Goal: Answer question/provide support

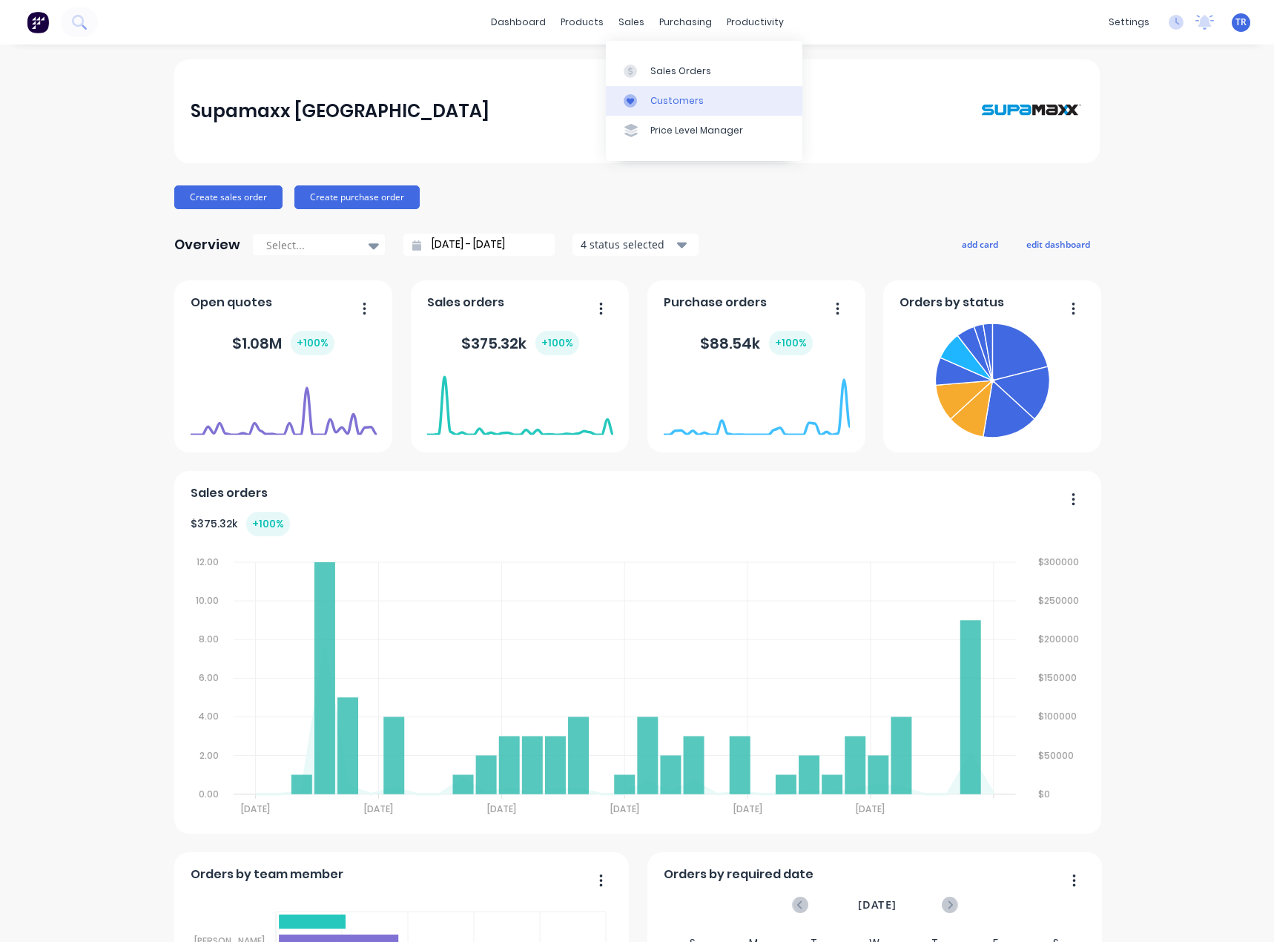
click at [645, 102] on div at bounding box center [635, 100] width 22 height 13
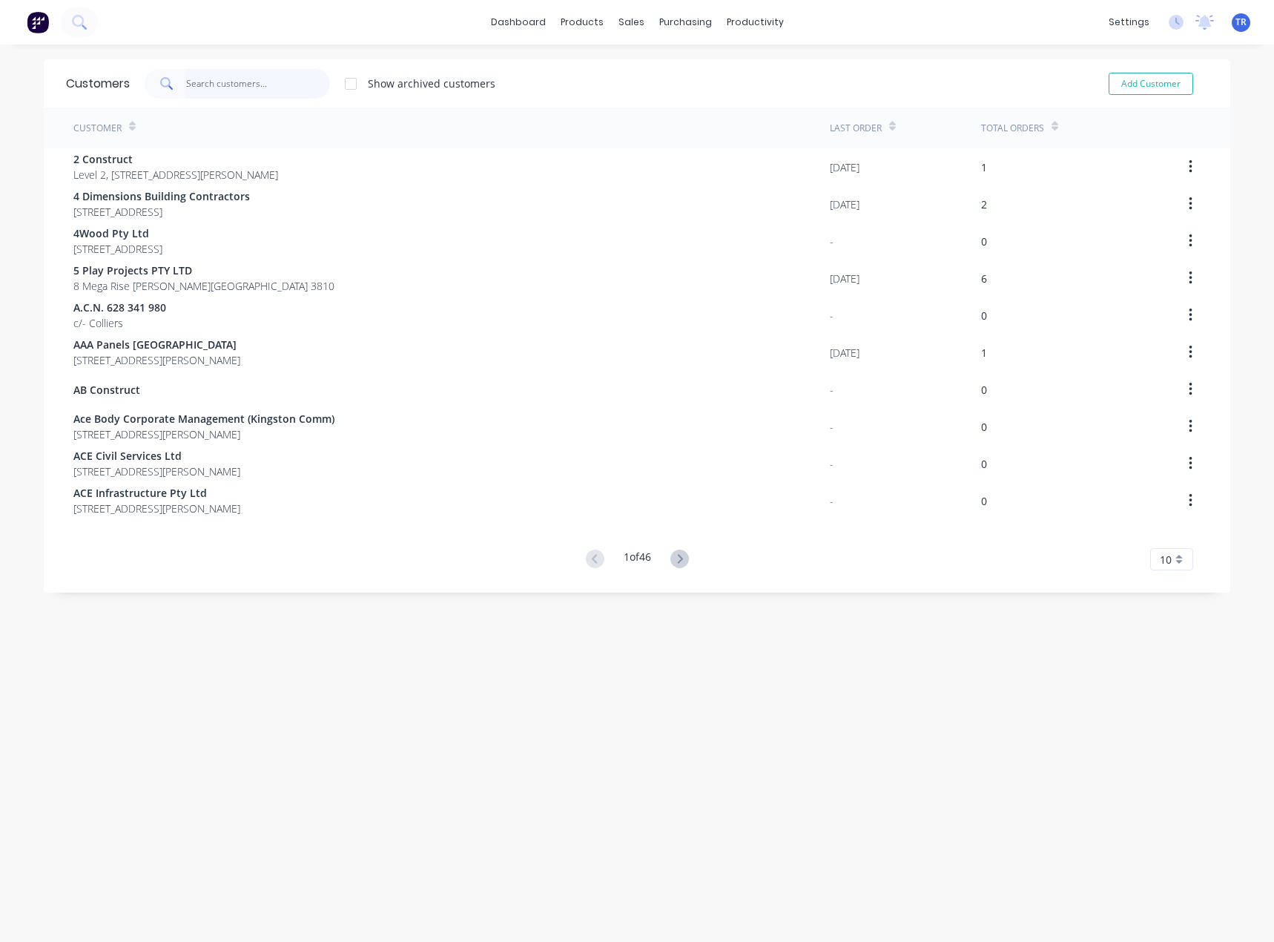
click at [295, 87] on input "text" at bounding box center [258, 84] width 145 height 30
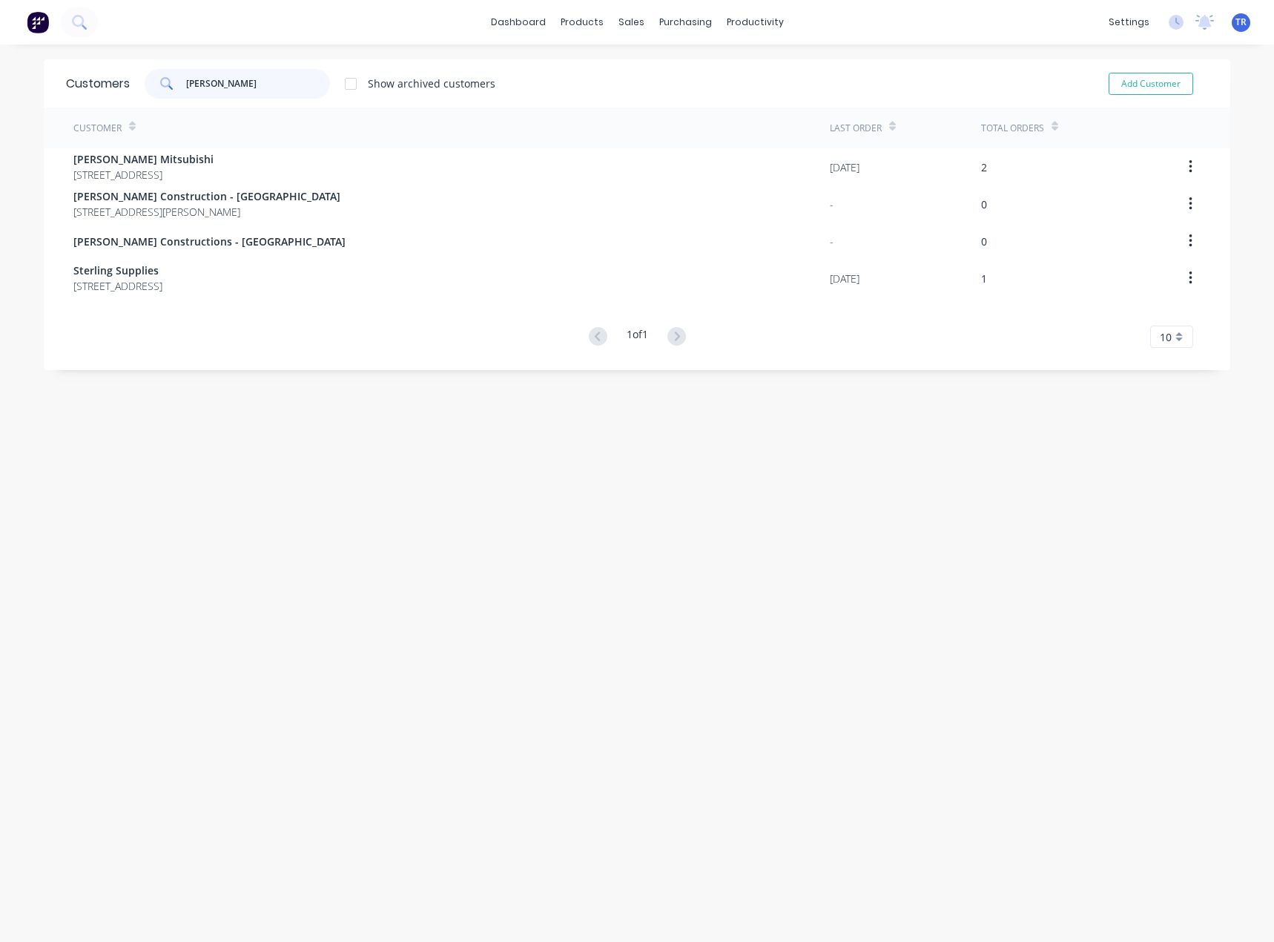
type input "kelly"
click at [214, 160] on span "[PERSON_NAME] Mitsubishi" at bounding box center [143, 159] width 140 height 16
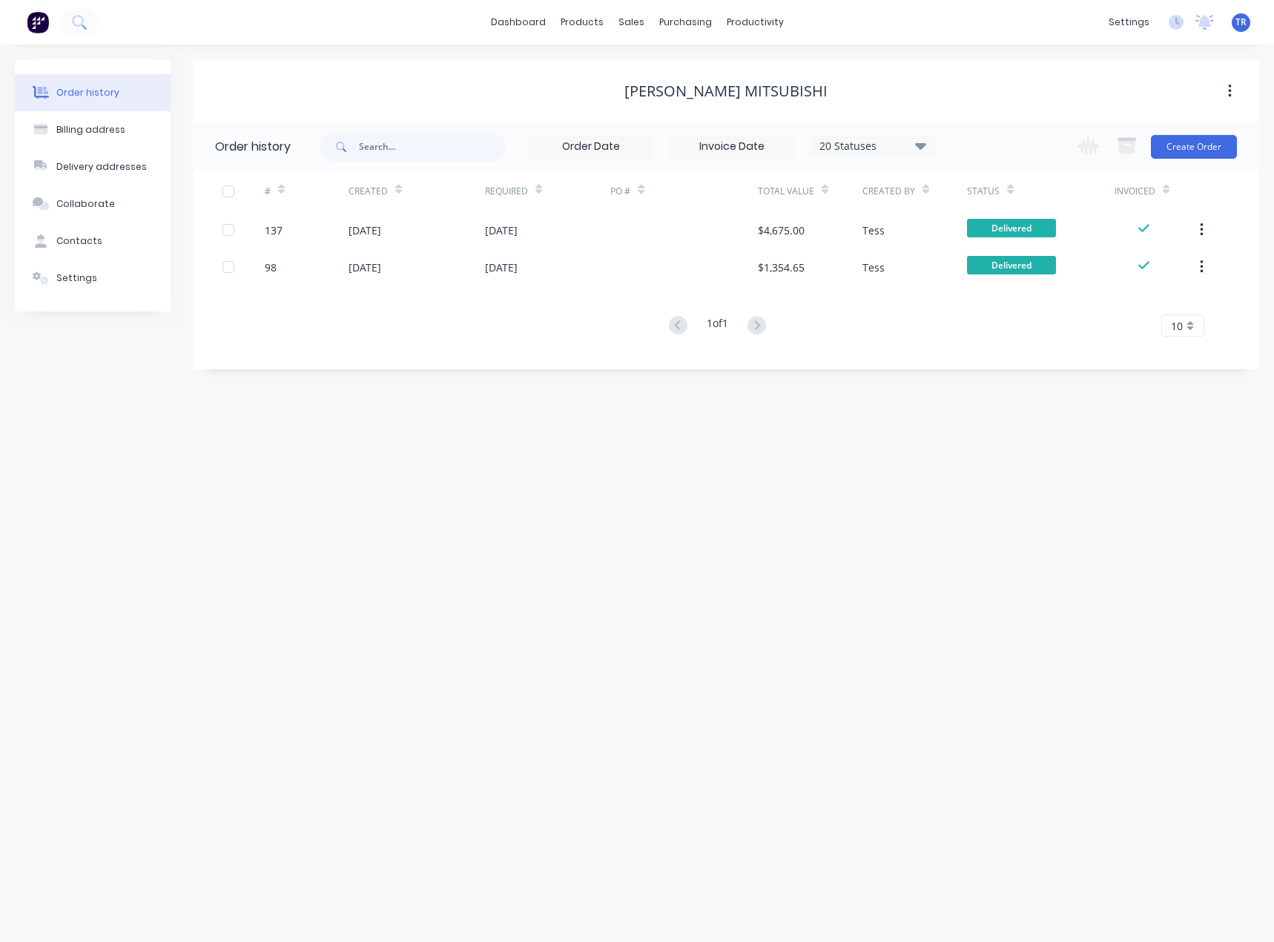
click at [746, 244] on div at bounding box center [684, 229] width 147 height 37
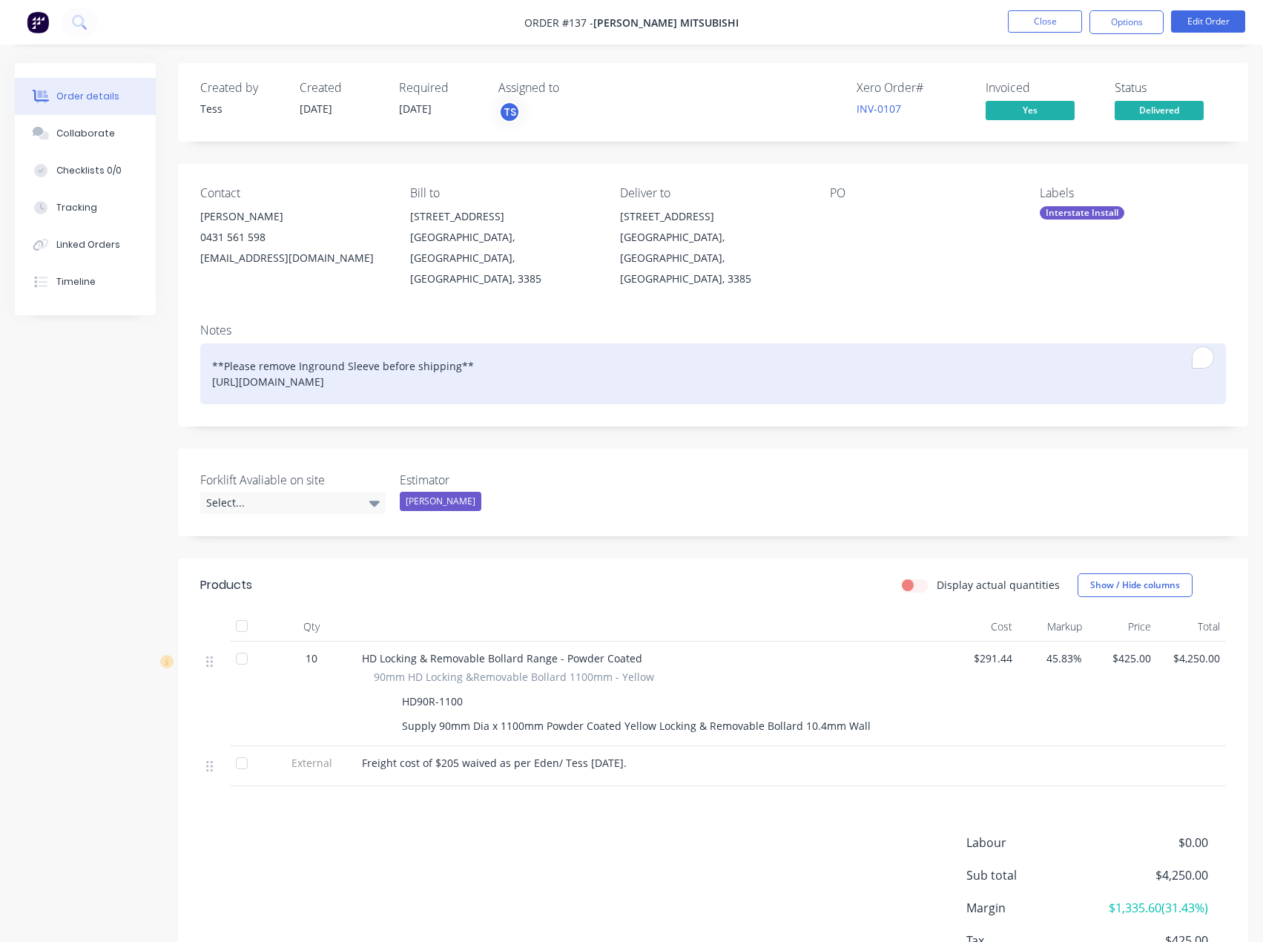
drag, startPoint x: 573, startPoint y: 368, endPoint x: 191, endPoint y: 368, distance: 381.3
click at [191, 368] on div "Notes **Please remove Inground Sleeve before shipping** https://www.mainfreight…" at bounding box center [713, 369] width 1070 height 115
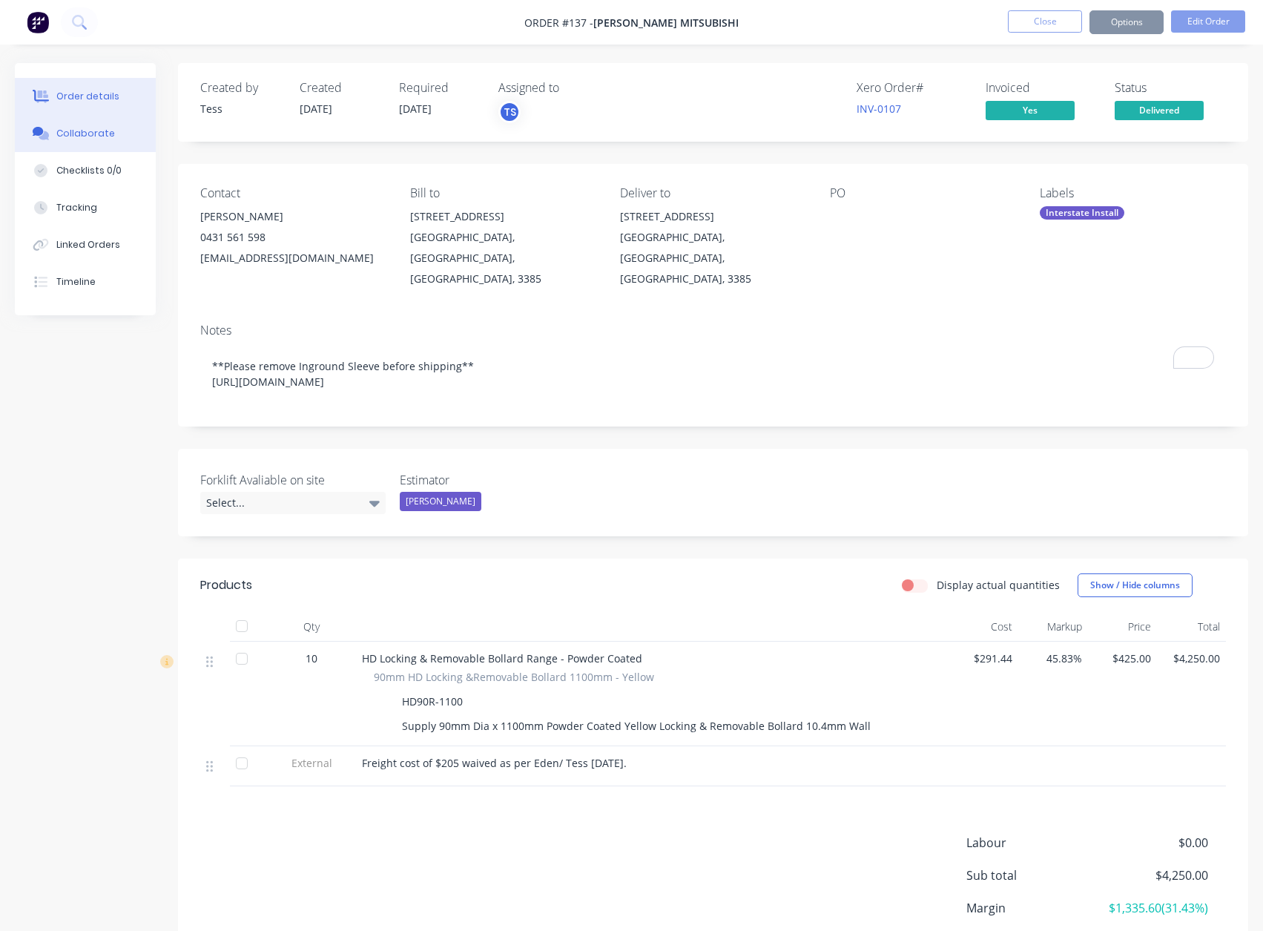
click at [74, 132] on div "Collaborate" at bounding box center [85, 133] width 59 height 13
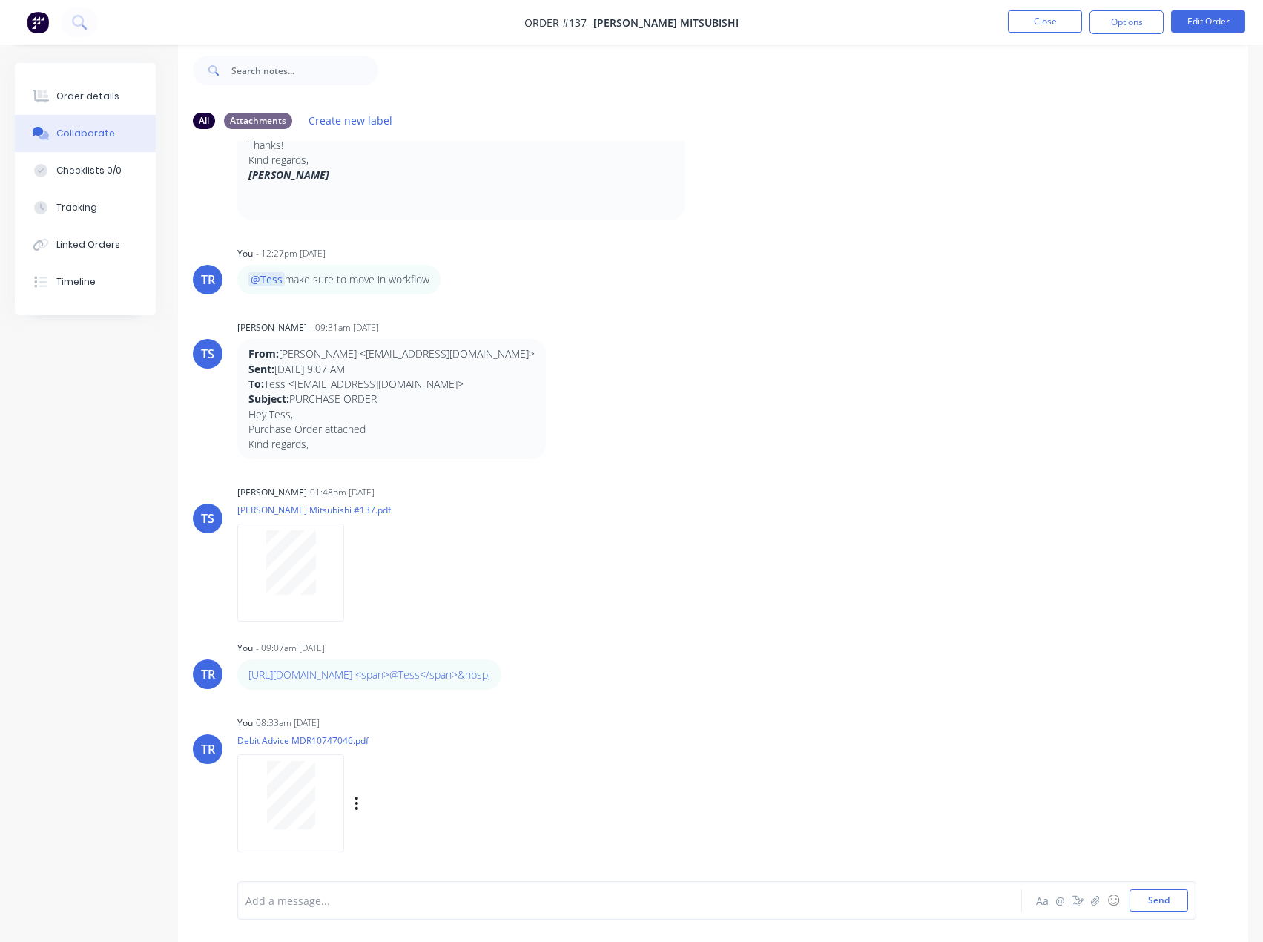
scroll to position [716, 0]
click at [376, 905] on div at bounding box center [599, 901] width 706 height 16
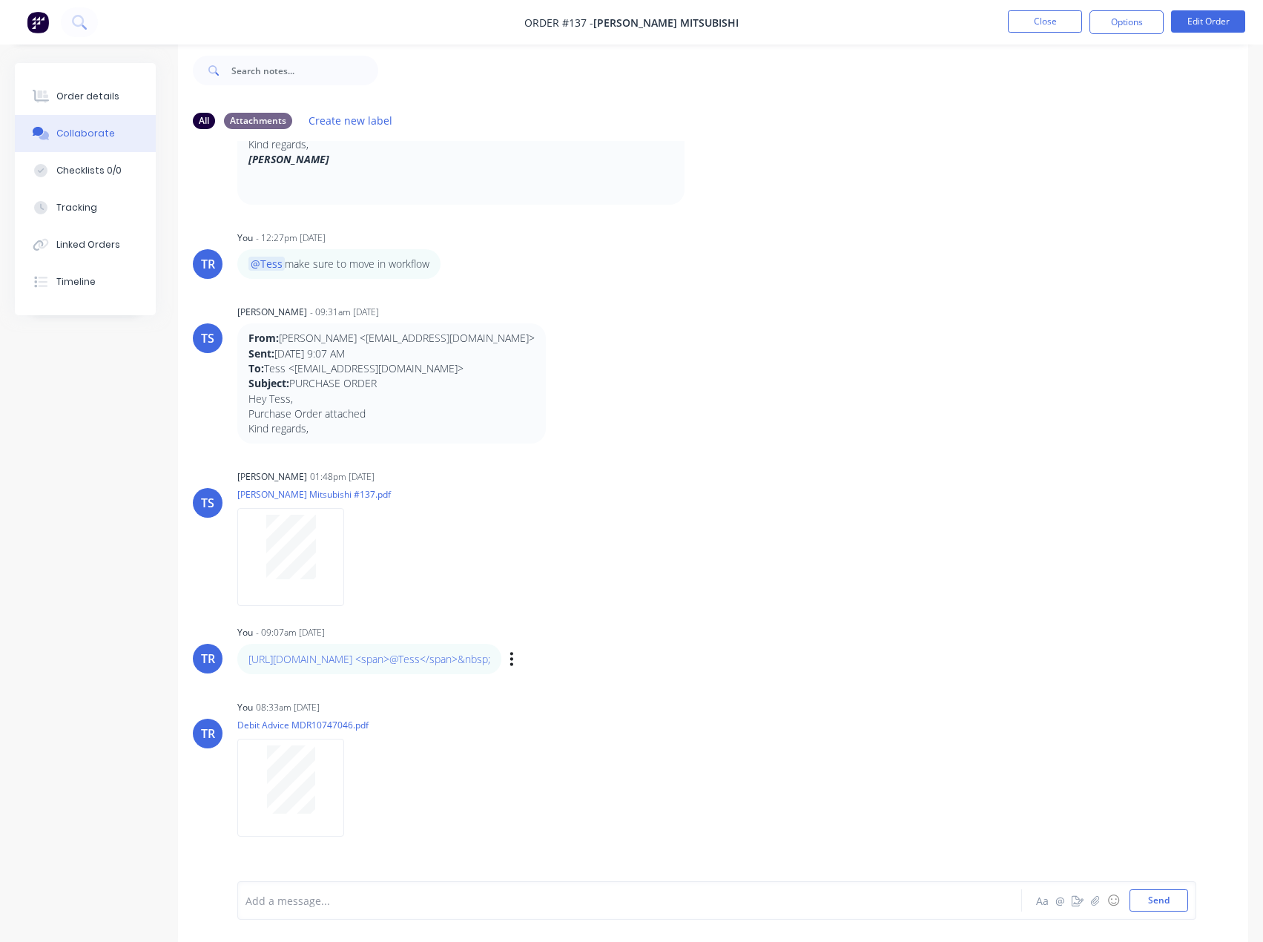
scroll to position [777, 0]
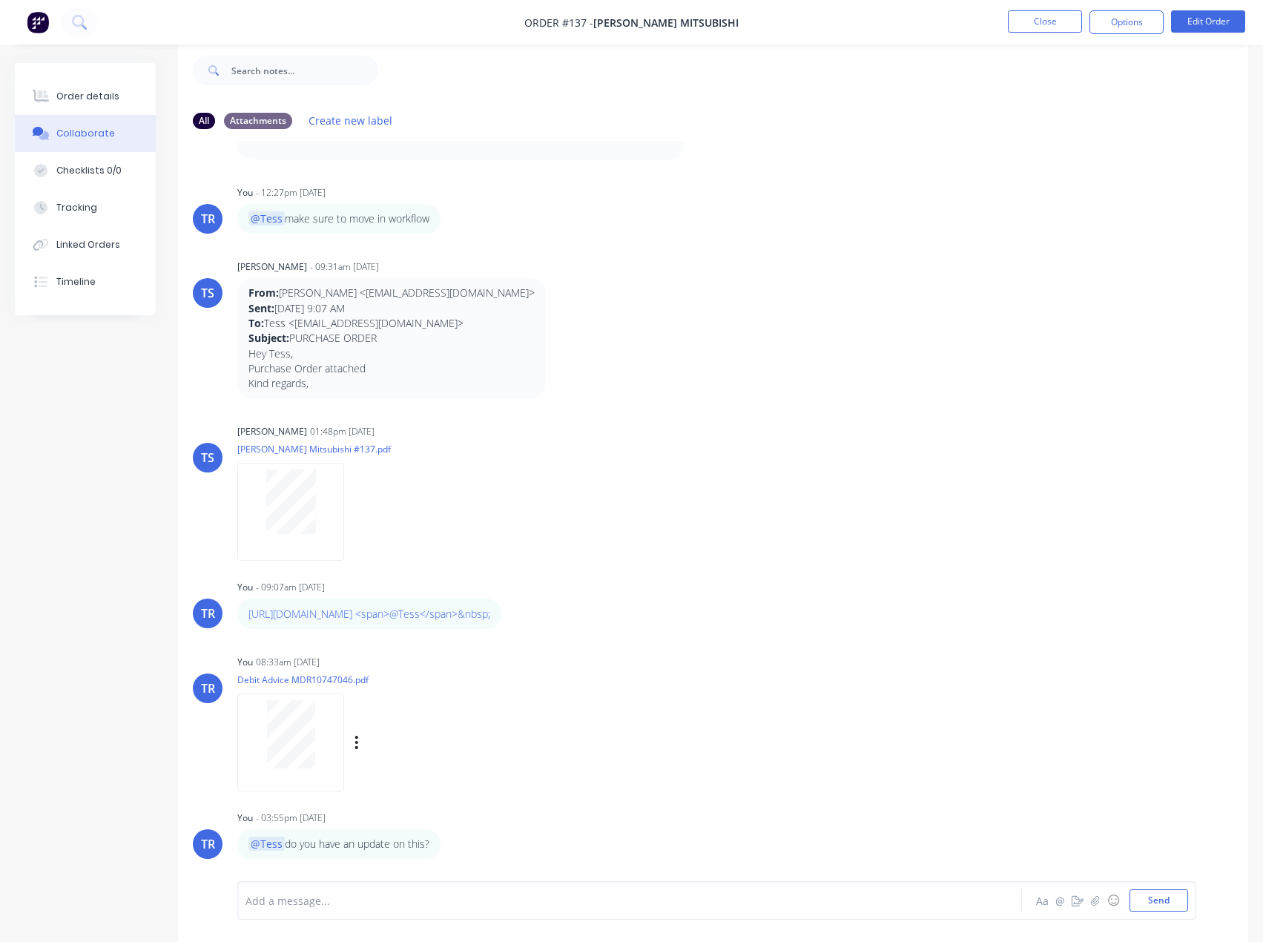
click at [321, 728] on div at bounding box center [290, 734] width 93 height 68
click at [490, 607] on link "https://www.mainfreight.com/track/MSAUS/32119998705?lang=en-NZ <span>@Tess</spa…" at bounding box center [370, 614] width 242 height 14
